Goal: Task Accomplishment & Management: Use online tool/utility

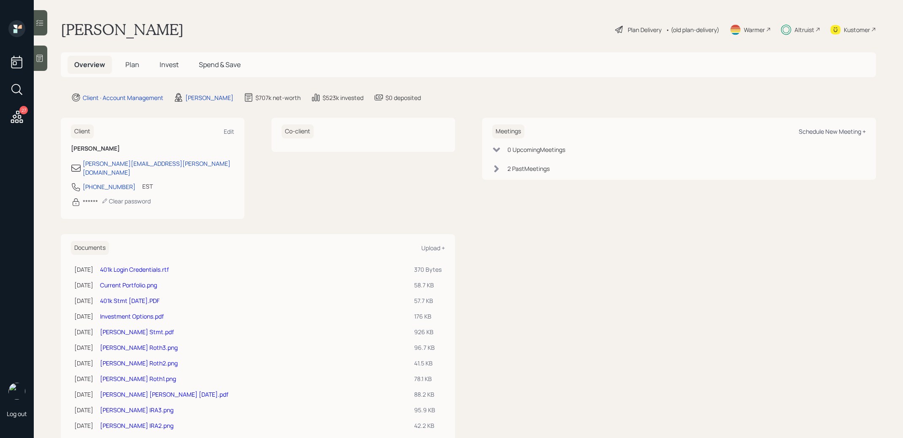
click at [819, 131] on div "Schedule New Meeting +" at bounding box center [832, 132] width 67 height 8
select select "8b79112e-3cfb-44f9-89e7-15267fe946c1"
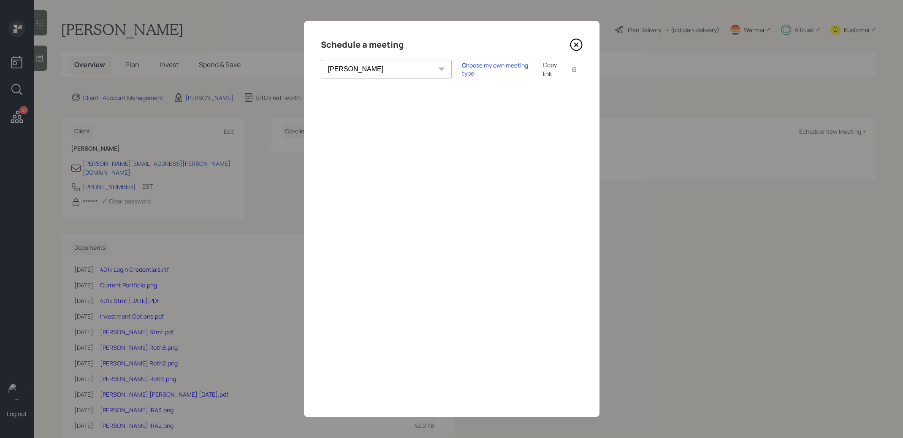
click at [543, 71] on div "Copy link" at bounding box center [552, 69] width 19 height 18
